Goal: Task Accomplishment & Management: Manage account settings

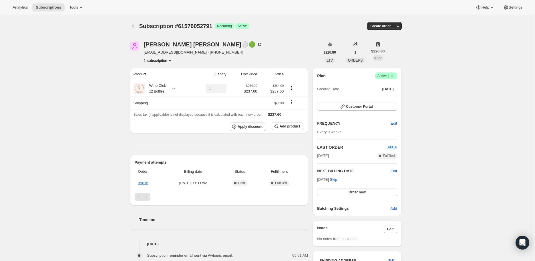
click at [395, 77] on icon at bounding box center [392, 76] width 6 height 6
click at [391, 95] on span "Cancel subscription" at bounding box center [388, 96] width 32 height 4
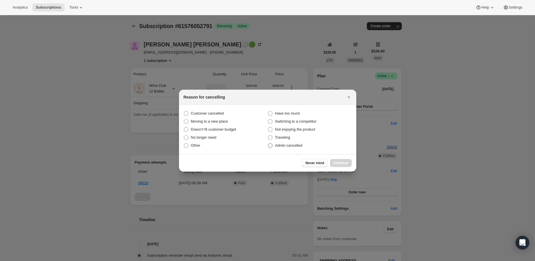
click at [272, 146] on span ":r21:" at bounding box center [270, 145] width 5 height 5
click at [268, 143] on input "Admin cancelled" at bounding box center [268, 143] width 0 height 0
radio input "true"
click at [340, 162] on span "Continue" at bounding box center [341, 162] width 15 height 5
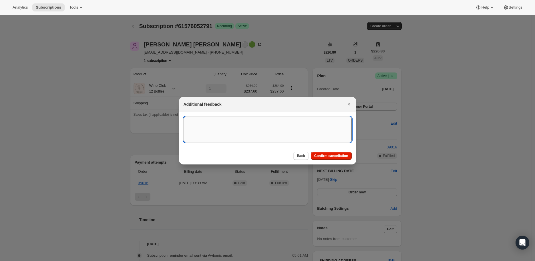
click at [191, 121] on textarea ":r21:" at bounding box center [268, 129] width 168 height 26
paste textarea "[PERSON_NAME]⚪🟢 [DATE] at 1:49 PM I would like to cancel this subscription as f…"
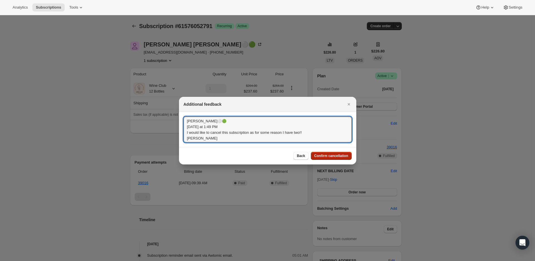
type textarea "[PERSON_NAME]⚪🟢 [DATE] at 1:49 PM I would like to cancel this subscription as f…"
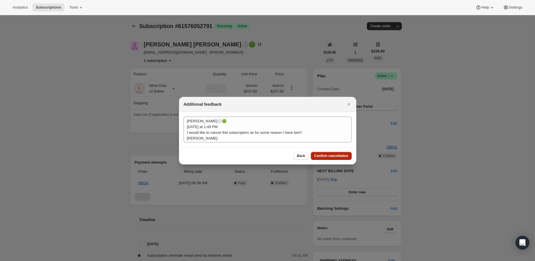
click at [332, 154] on span "Confirm cancellation" at bounding box center [331, 155] width 34 height 5
